Goal: Information Seeking & Learning: Compare options

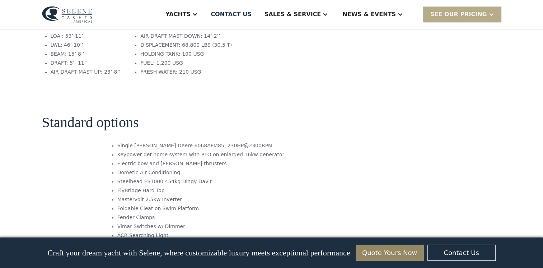
scroll to position [1117, 0]
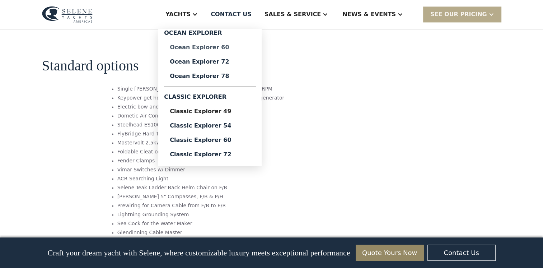
click at [233, 48] on div "Ocean Explorer 60" at bounding box center [210, 48] width 80 height 6
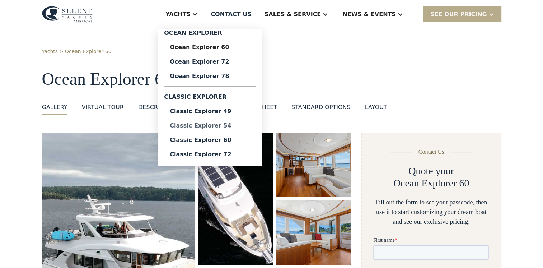
click at [236, 124] on div "Classic Explorer 54" at bounding box center [210, 126] width 80 height 6
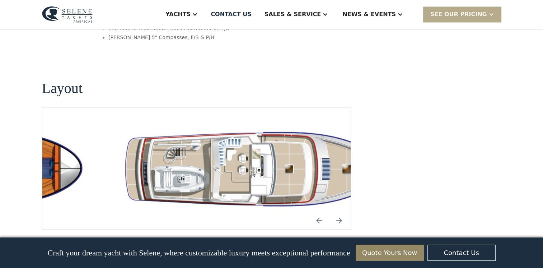
scroll to position [1297, 0]
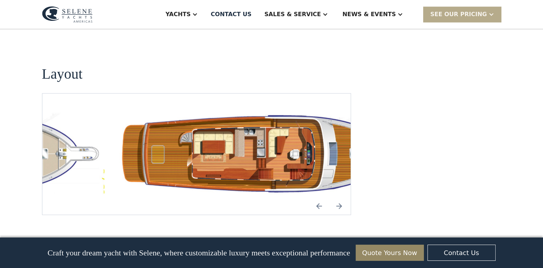
click at [342, 197] on img "Next slide" at bounding box center [339, 205] width 17 height 17
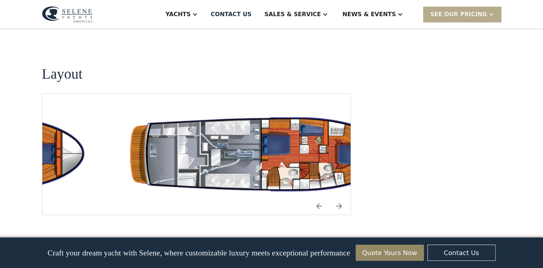
click at [281, 111] on img "open lightbox" at bounding box center [264, 154] width 297 height 87
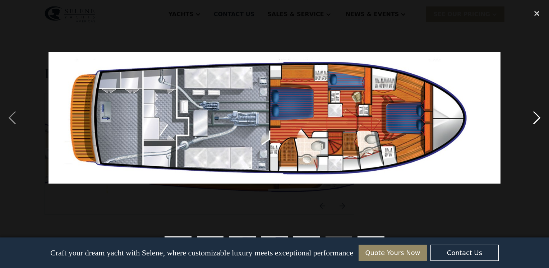
click at [536, 119] on div "next image" at bounding box center [536, 117] width 24 height 225
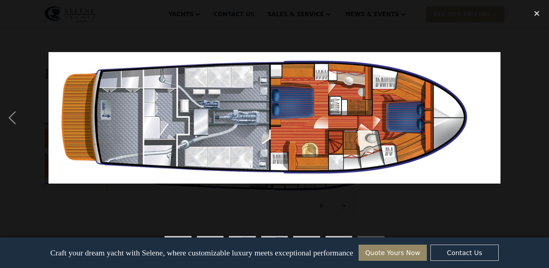
click at [536, 119] on div "next image" at bounding box center [536, 117] width 24 height 225
click at [13, 117] on div "previous image" at bounding box center [12, 117] width 24 height 225
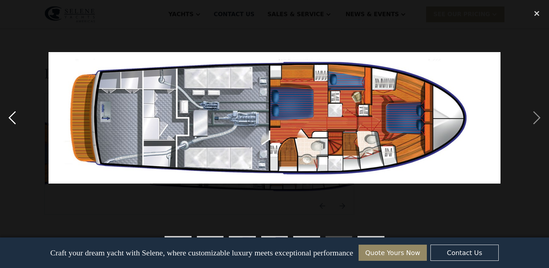
click at [13, 117] on div "previous image" at bounding box center [12, 117] width 24 height 225
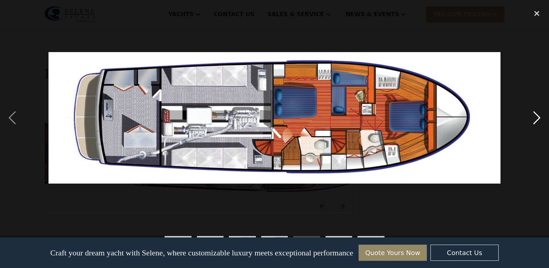
click at [536, 116] on div "next image" at bounding box center [536, 117] width 24 height 225
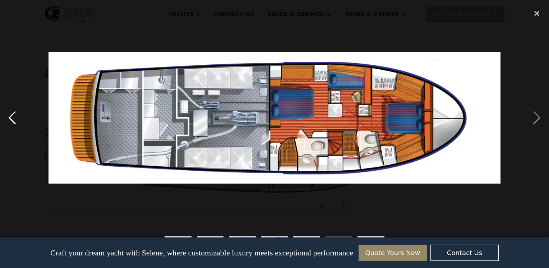
click at [13, 118] on div "previous image" at bounding box center [12, 117] width 24 height 225
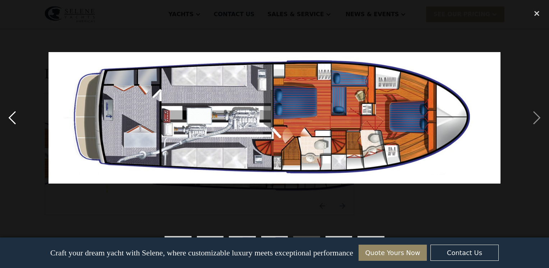
click at [13, 118] on div "previous image" at bounding box center [12, 117] width 24 height 225
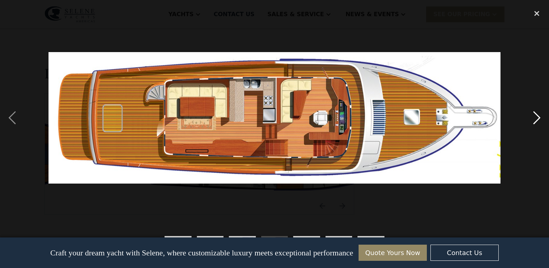
click at [537, 120] on div "next image" at bounding box center [536, 117] width 24 height 225
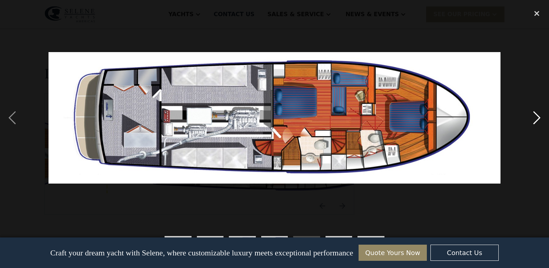
click at [537, 120] on div "next image" at bounding box center [536, 117] width 24 height 225
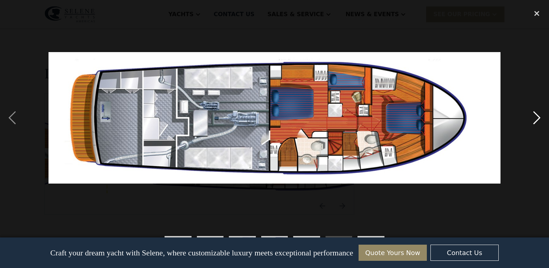
click at [536, 120] on div "next image" at bounding box center [536, 117] width 24 height 225
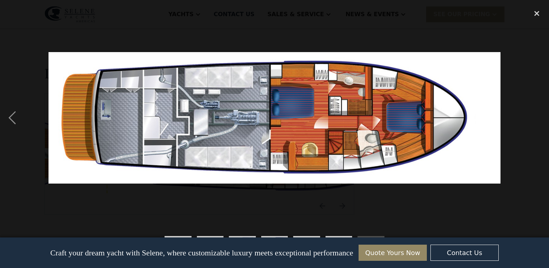
click at [536, 120] on div "next image" at bounding box center [536, 117] width 24 height 225
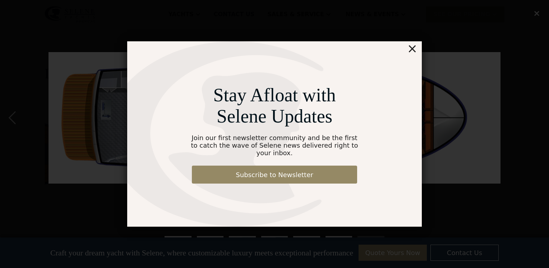
click at [411, 51] on div "×" at bounding box center [412, 48] width 10 height 14
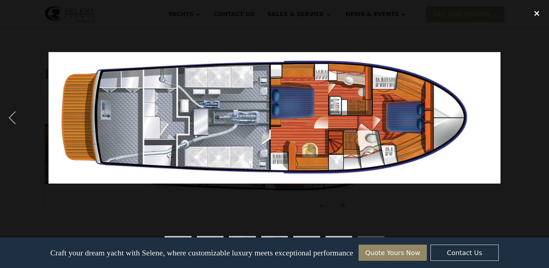
click at [537, 14] on div "close lightbox" at bounding box center [536, 13] width 24 height 16
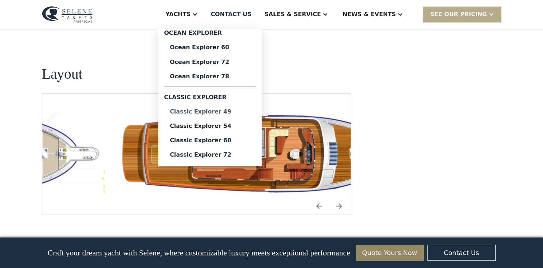
click at [236, 109] on div "Classic Explorer 49" at bounding box center [210, 111] width 80 height 6
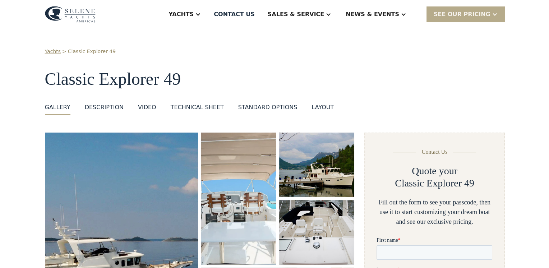
scroll to position [122, 0]
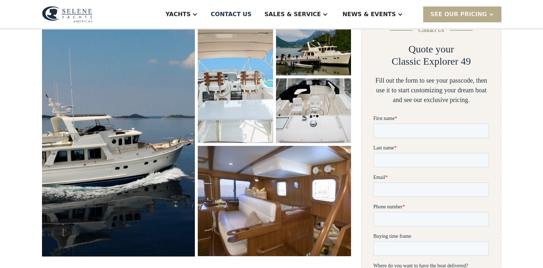
click at [159, 149] on img "open lightbox" at bounding box center [118, 134] width 163 height 260
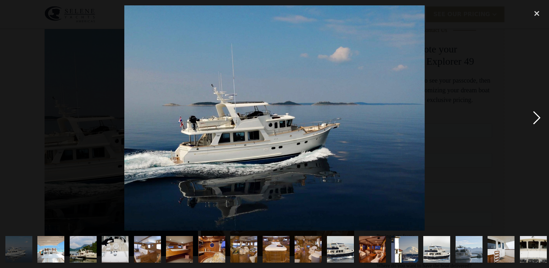
click at [531, 119] on div "next image" at bounding box center [536, 117] width 24 height 225
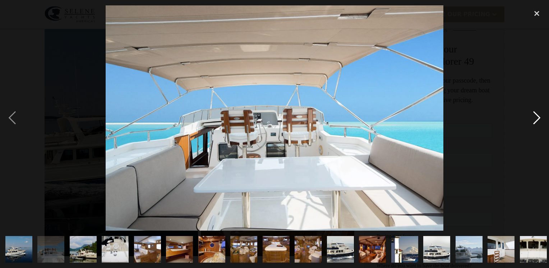
click at [531, 119] on div "next image" at bounding box center [536, 117] width 24 height 225
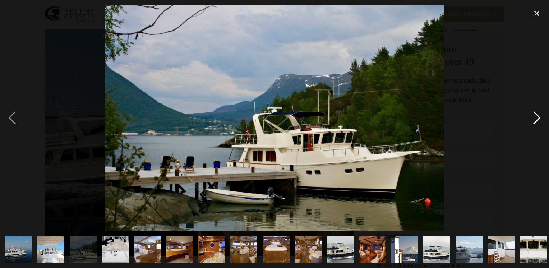
click at [531, 119] on div "next image" at bounding box center [536, 117] width 24 height 225
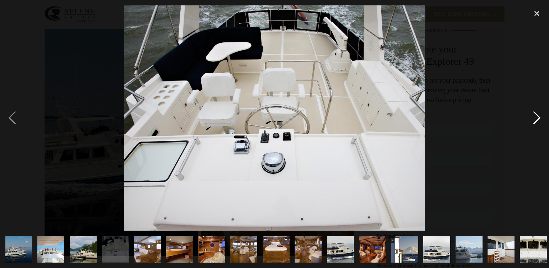
click at [531, 119] on div "next image" at bounding box center [536, 117] width 24 height 225
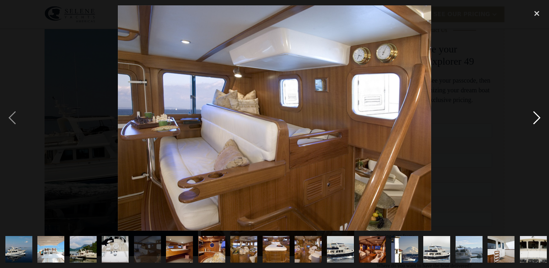
click at [531, 119] on div "next image" at bounding box center [536, 117] width 24 height 225
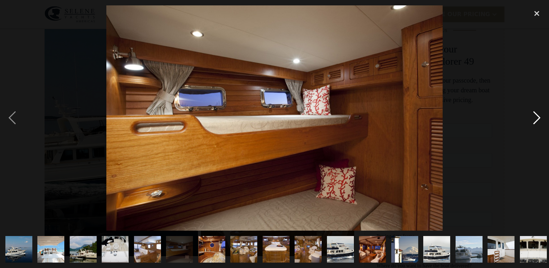
click at [531, 119] on div "next image" at bounding box center [536, 117] width 24 height 225
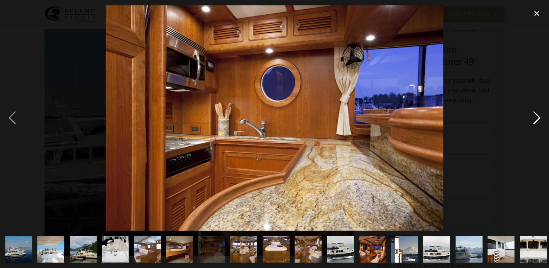
click at [531, 119] on div "next image" at bounding box center [536, 117] width 24 height 225
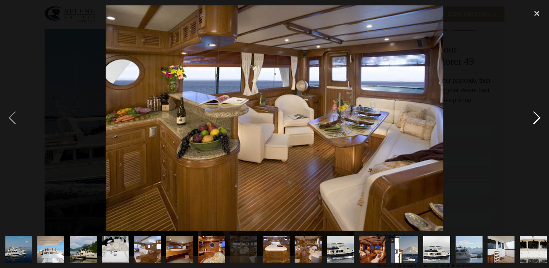
click at [531, 119] on div "next image" at bounding box center [536, 117] width 24 height 225
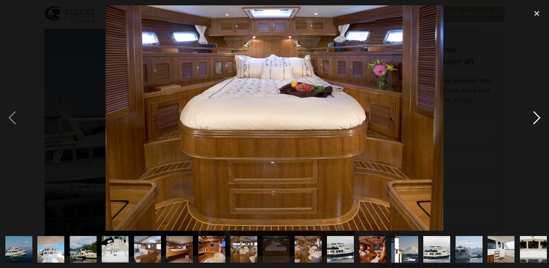
click at [531, 119] on div "next image" at bounding box center [536, 117] width 24 height 225
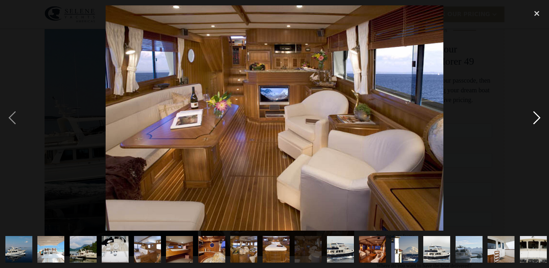
click at [531, 119] on div "next image" at bounding box center [536, 117] width 24 height 225
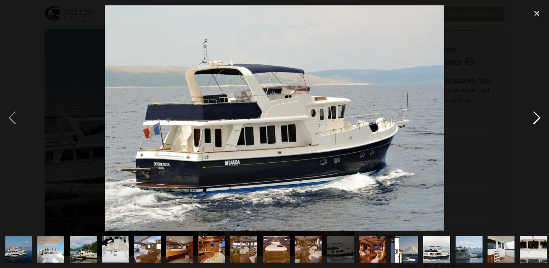
click at [531, 119] on div "next image" at bounding box center [536, 117] width 24 height 225
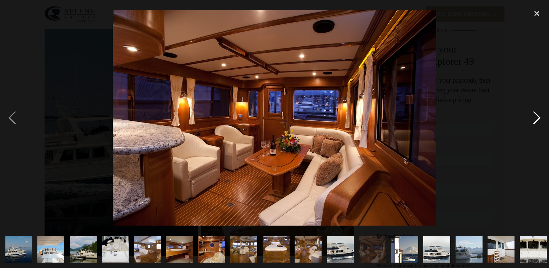
click at [531, 119] on div "next image" at bounding box center [536, 117] width 24 height 225
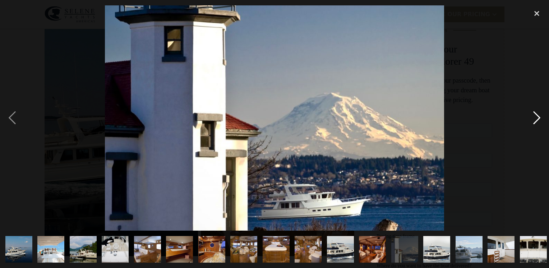
click at [531, 119] on div "next image" at bounding box center [536, 117] width 24 height 225
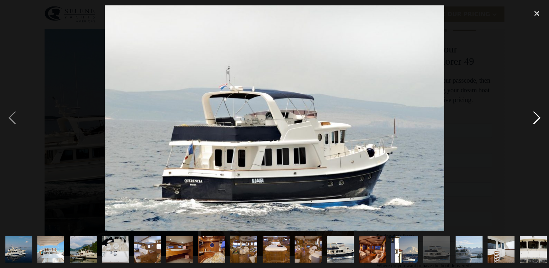
click at [531, 119] on div "next image" at bounding box center [536, 117] width 24 height 225
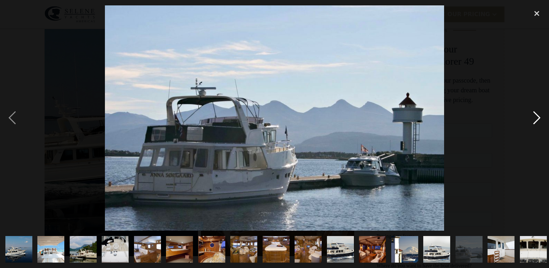
click at [531, 119] on div "next image" at bounding box center [536, 117] width 24 height 225
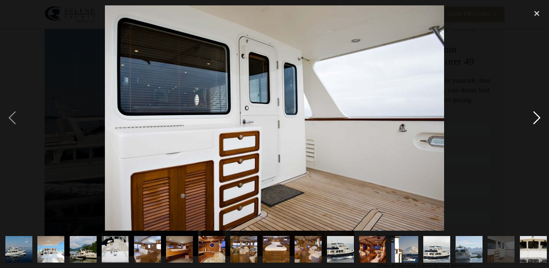
click at [531, 119] on div "next image" at bounding box center [536, 117] width 24 height 225
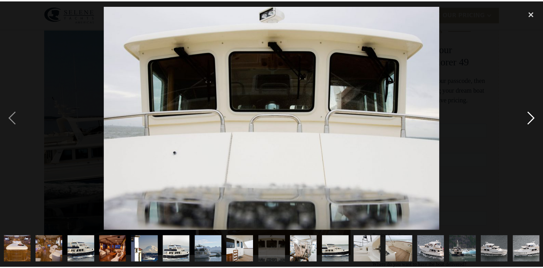
scroll to position [0, 260]
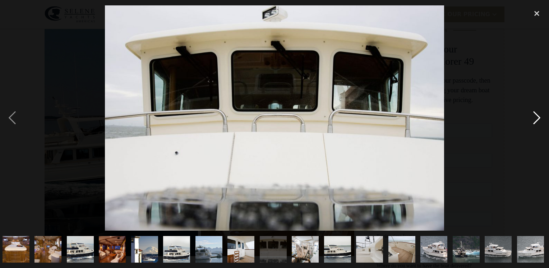
click at [531, 119] on div "next image" at bounding box center [536, 117] width 24 height 225
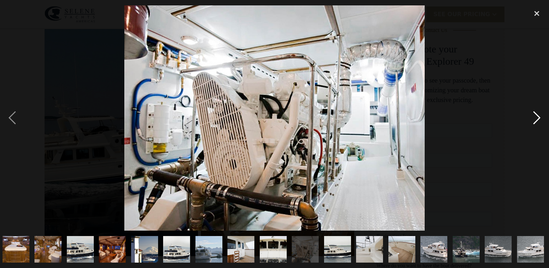
click at [530, 118] on div "next image" at bounding box center [536, 117] width 24 height 225
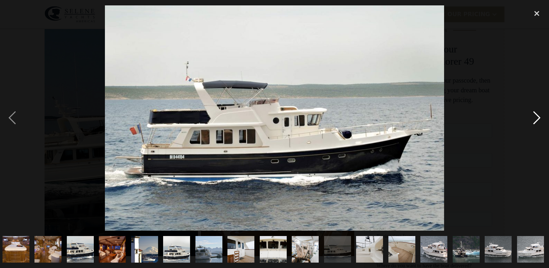
click at [529, 117] on div "next image" at bounding box center [536, 117] width 24 height 225
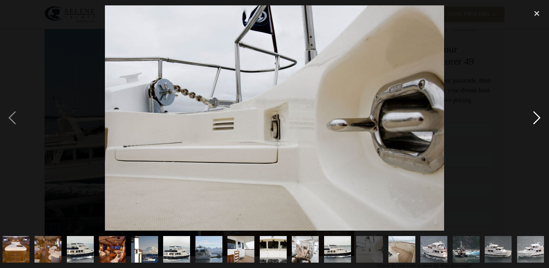
click at [529, 117] on div "next image" at bounding box center [536, 117] width 24 height 225
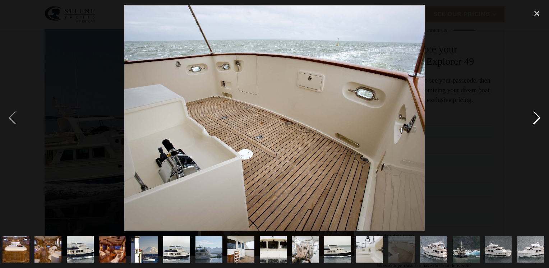
click at [530, 117] on div "next image" at bounding box center [536, 117] width 24 height 225
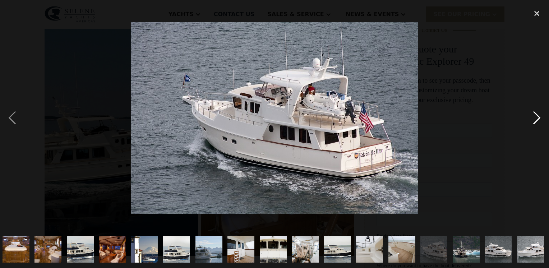
click at [529, 117] on div "next image" at bounding box center [536, 117] width 24 height 225
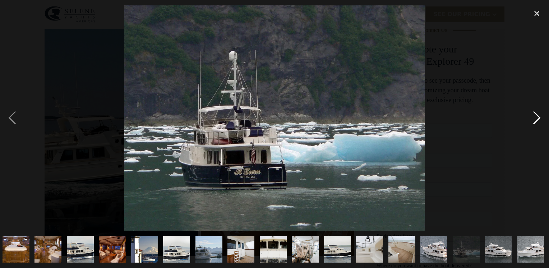
click at [528, 116] on div "next image" at bounding box center [536, 117] width 24 height 225
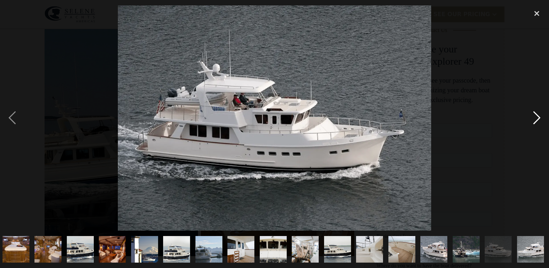
click at [526, 115] on div "next image" at bounding box center [536, 117] width 24 height 225
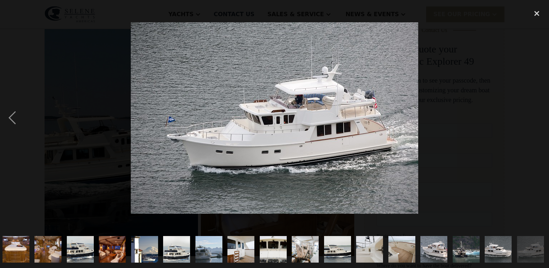
click at [526, 115] on div "next image" at bounding box center [536, 117] width 24 height 225
click at [537, 14] on div "close lightbox" at bounding box center [536, 13] width 24 height 16
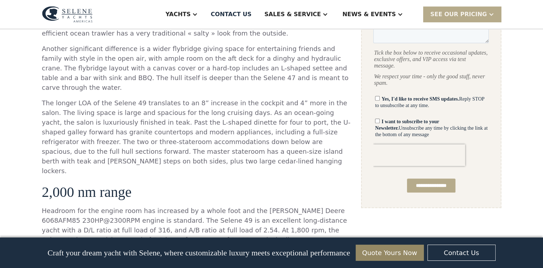
scroll to position [458, 0]
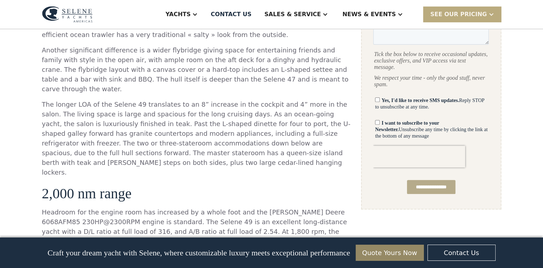
click at [489, 14] on div at bounding box center [492, 14] width 6 height 6
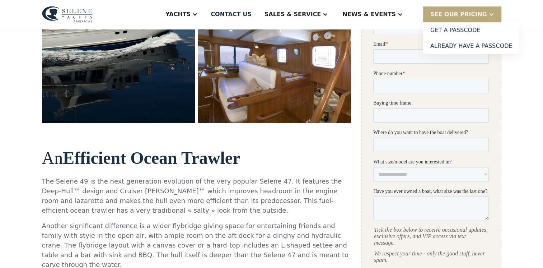
scroll to position [254, 0]
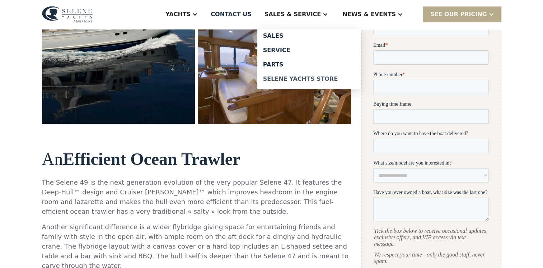
click at [325, 76] on div "Selene Yachts Store" at bounding box center [309, 79] width 92 height 6
